Goal: Information Seeking & Learning: Learn about a topic

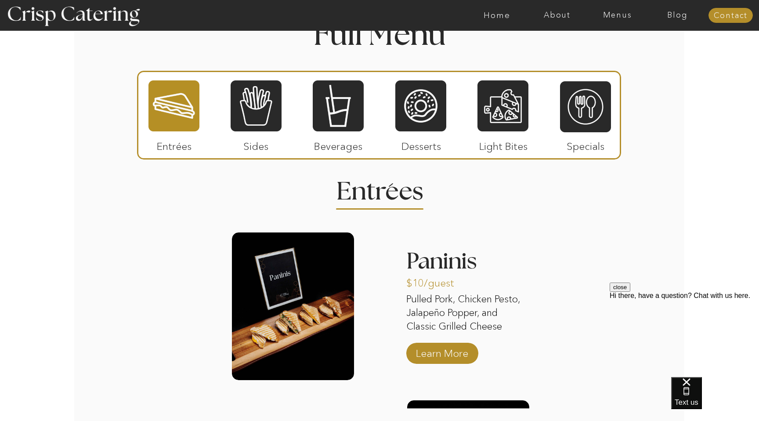
scroll to position [1030, 0]
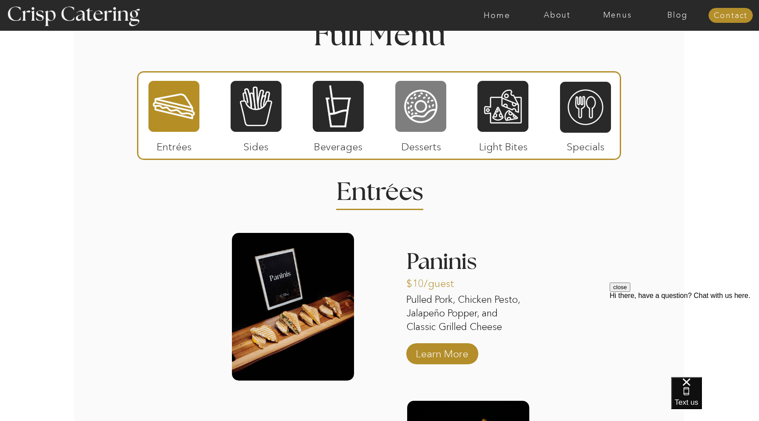
click at [427, 103] on div at bounding box center [420, 106] width 51 height 53
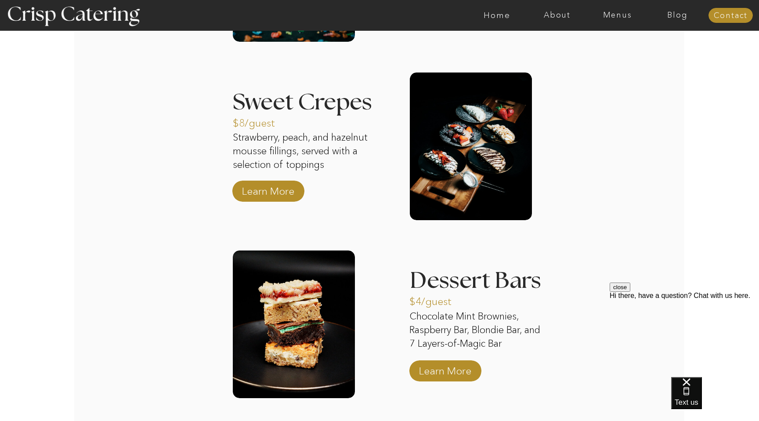
scroll to position [1367, 0]
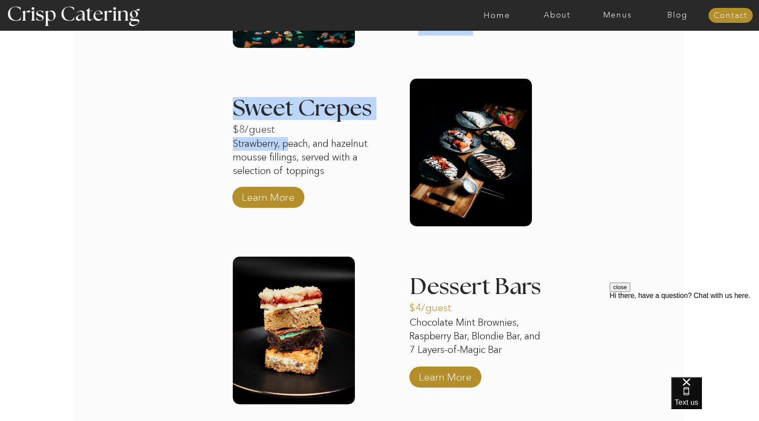
drag, startPoint x: 225, startPoint y: 101, endPoint x: 290, endPoint y: 137, distance: 74.1
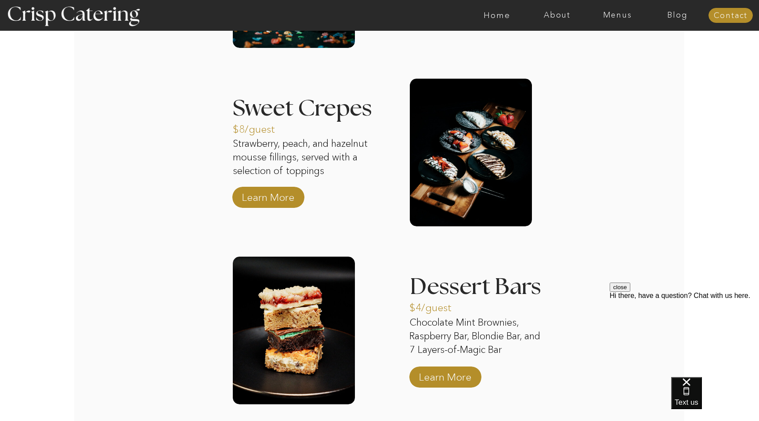
click at [325, 153] on p "Strawberry, peach, and hazelnut mousse fillings, served with a selection of top…" at bounding box center [305, 158] width 144 height 42
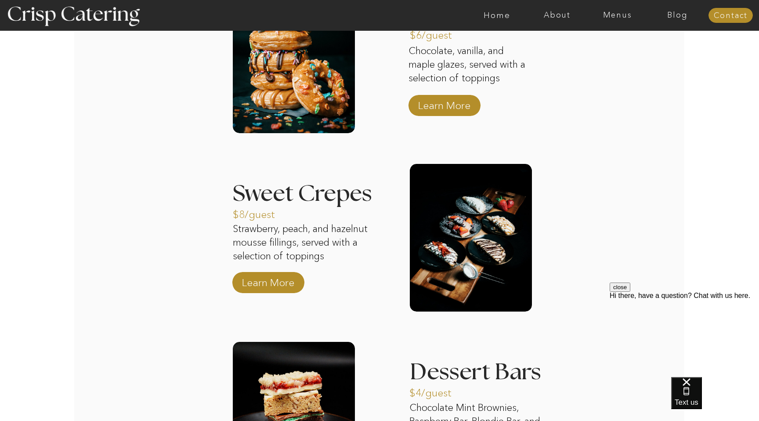
scroll to position [1290, 0]
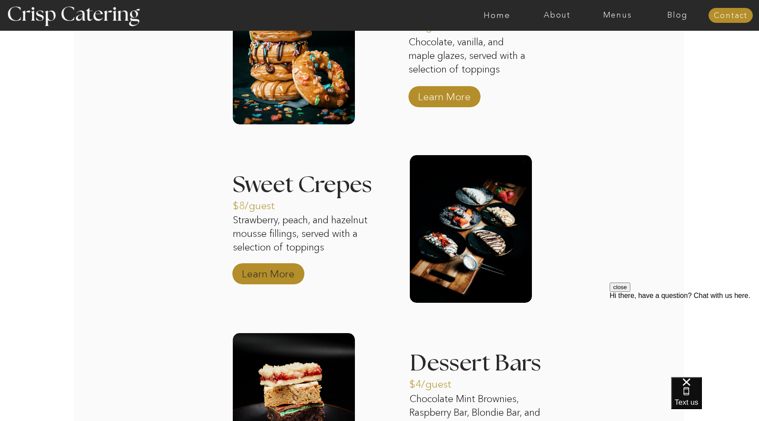
click at [274, 270] on p "Learn More" at bounding box center [268, 271] width 58 height 25
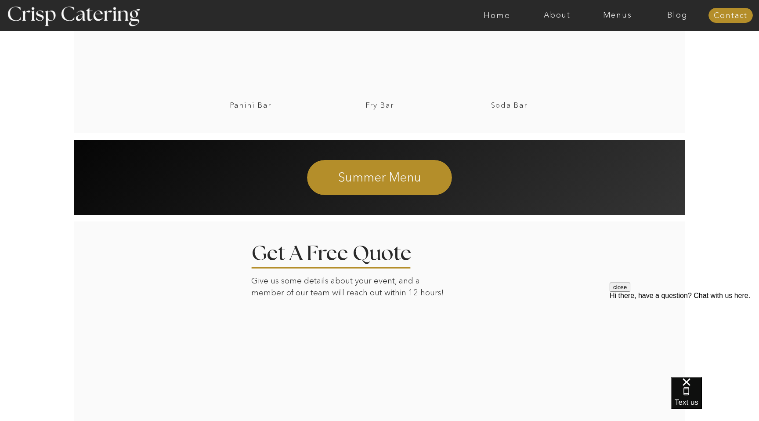
scroll to position [1417, 0]
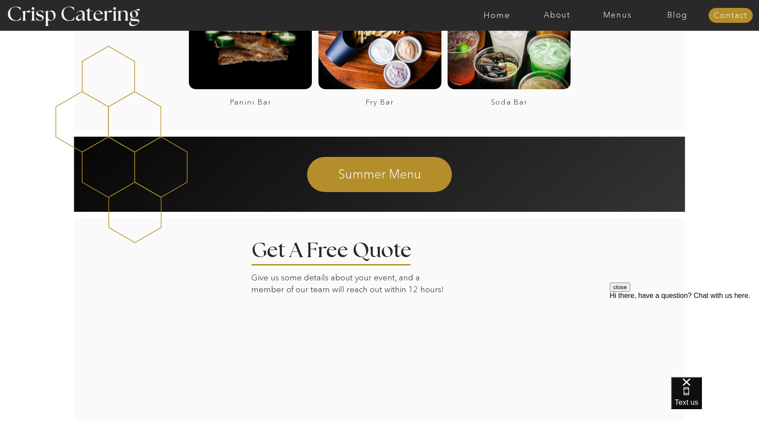
click at [703, 132] on div at bounding box center [373, 133] width 714 height 7
drag, startPoint x: 685, startPoint y: 136, endPoint x: 729, endPoint y: 209, distance: 85.5
click at [643, 209] on div "Summer Menu" at bounding box center [379, 174] width 527 height 88
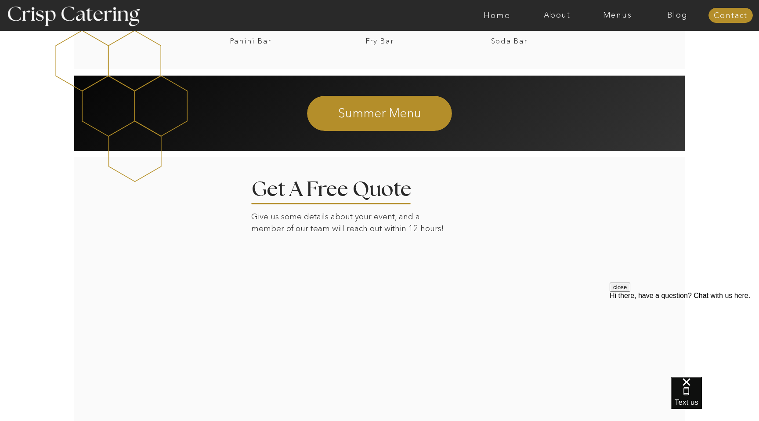
scroll to position [1479, 0]
